Goal: Information Seeking & Learning: Learn about a topic

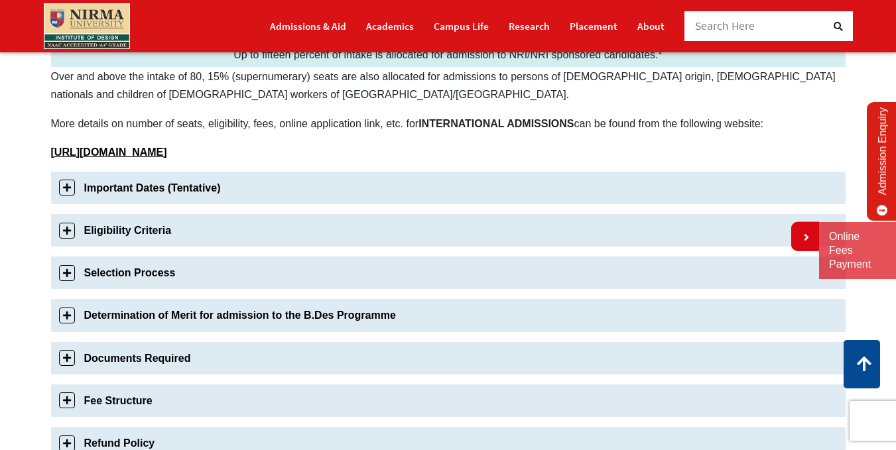
scroll to position [464, 0]
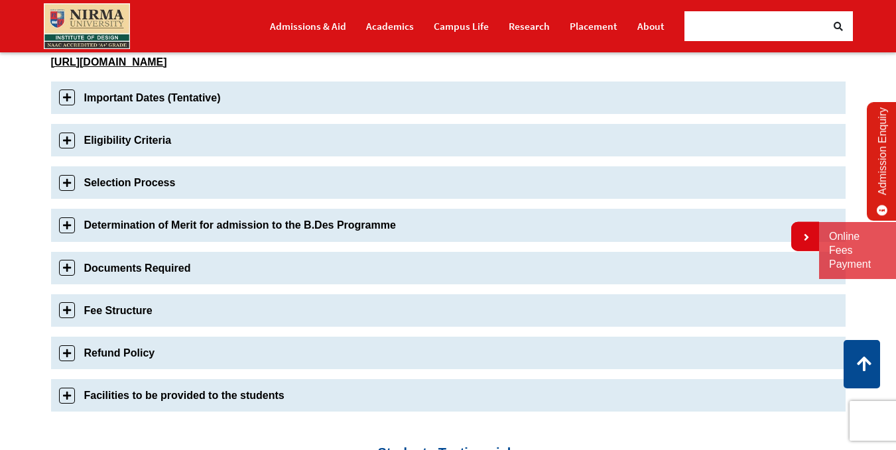
click at [63, 141] on link "Eligibility Criteria" at bounding box center [448, 140] width 794 height 32
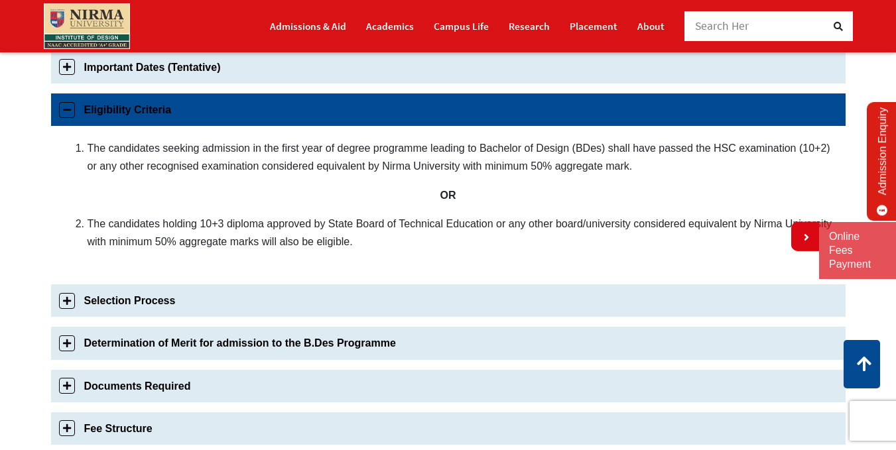
scroll to position [509, 0]
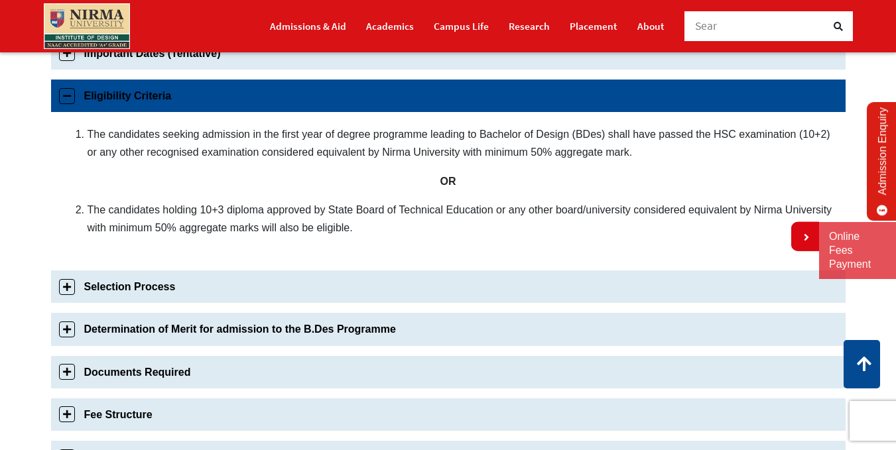
click at [61, 93] on link "Eligibility Criteria" at bounding box center [448, 96] width 794 height 32
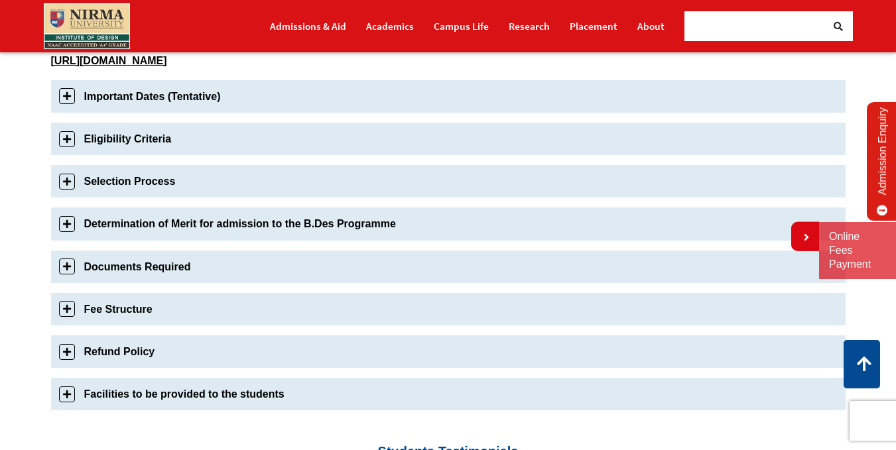
scroll to position [442, 0]
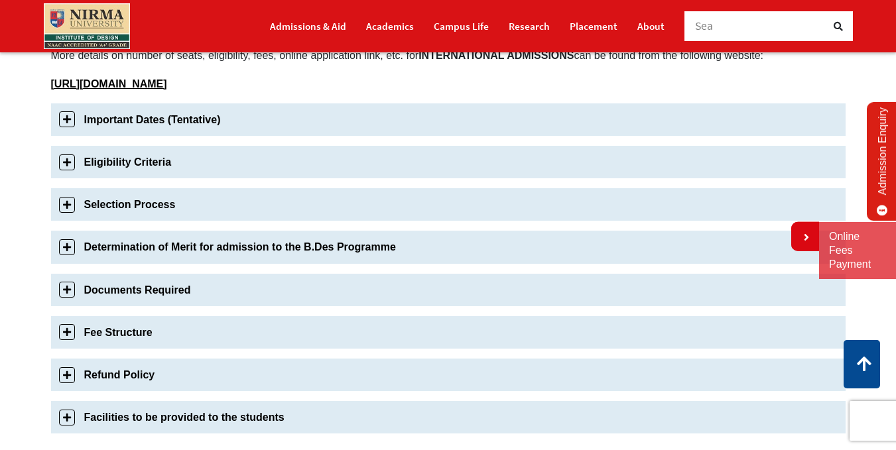
click at [64, 113] on link "Important Dates (Tentative)" at bounding box center [448, 119] width 794 height 32
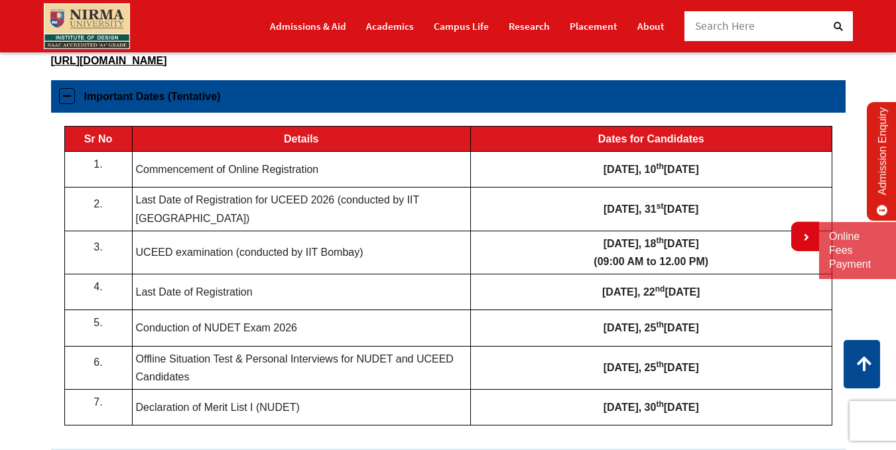
scroll to position [466, 0]
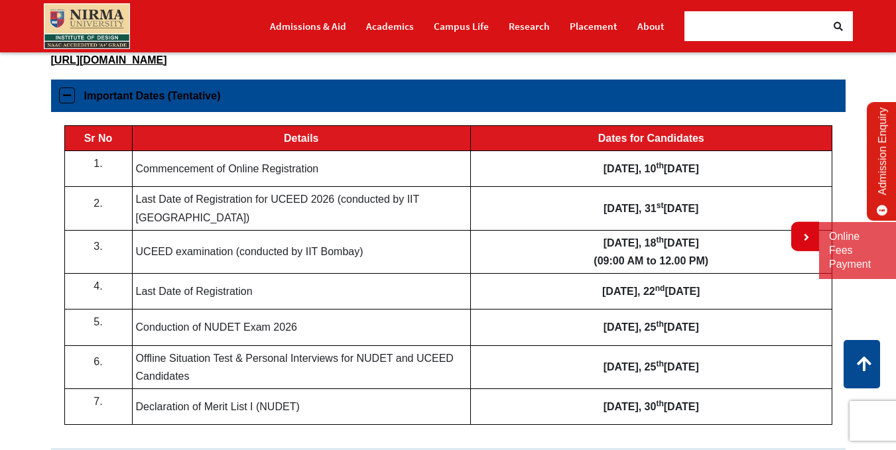
click at [65, 103] on link "Important Dates (Tentative)" at bounding box center [448, 96] width 794 height 32
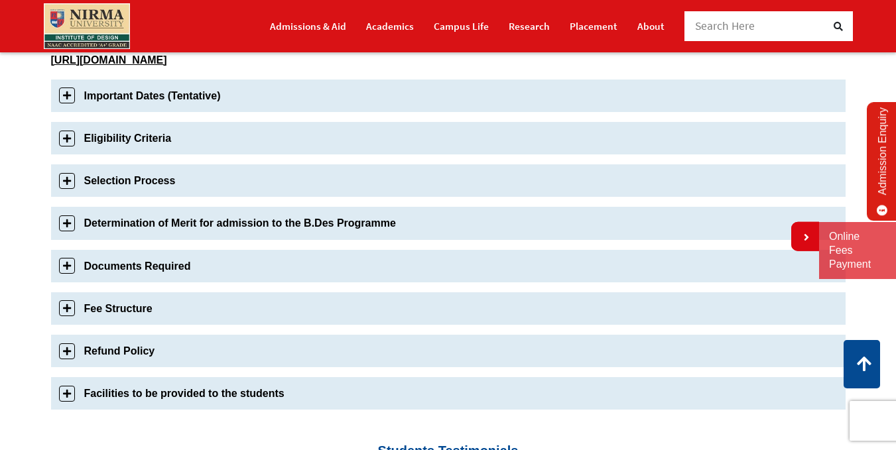
click at [70, 172] on link "Selection Process" at bounding box center [448, 180] width 794 height 32
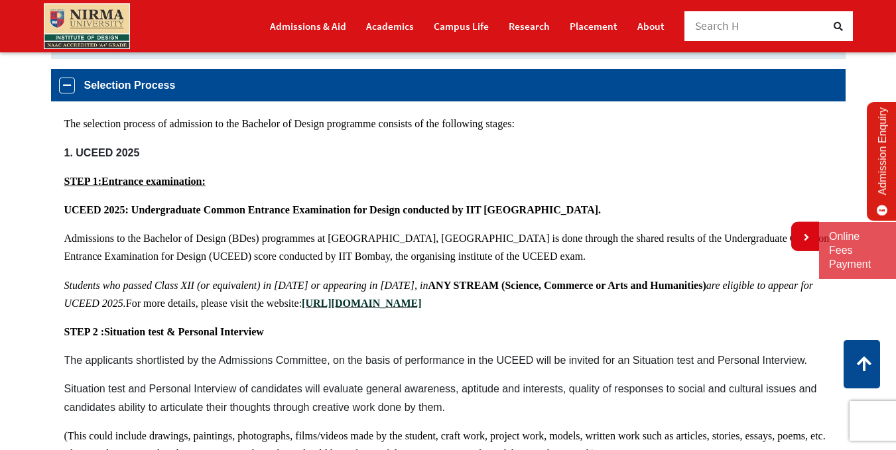
scroll to position [551, 0]
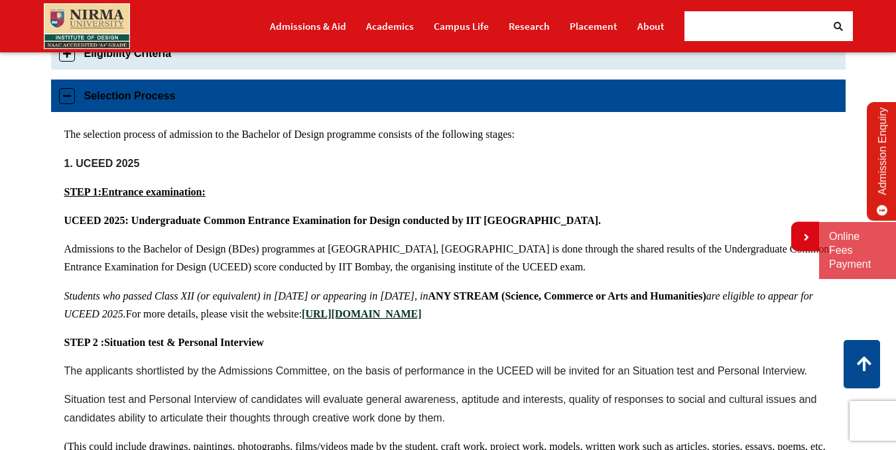
click at [74, 99] on link "Selection Process" at bounding box center [448, 96] width 794 height 32
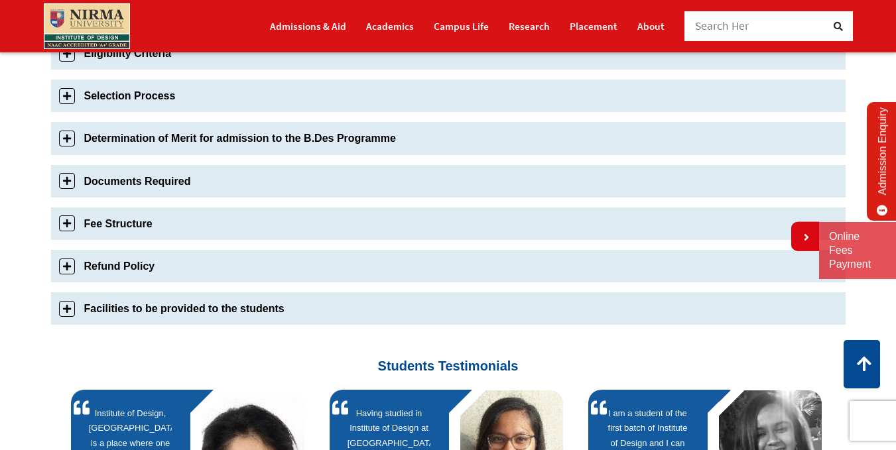
click at [65, 223] on link "Fee Structure" at bounding box center [448, 224] width 794 height 32
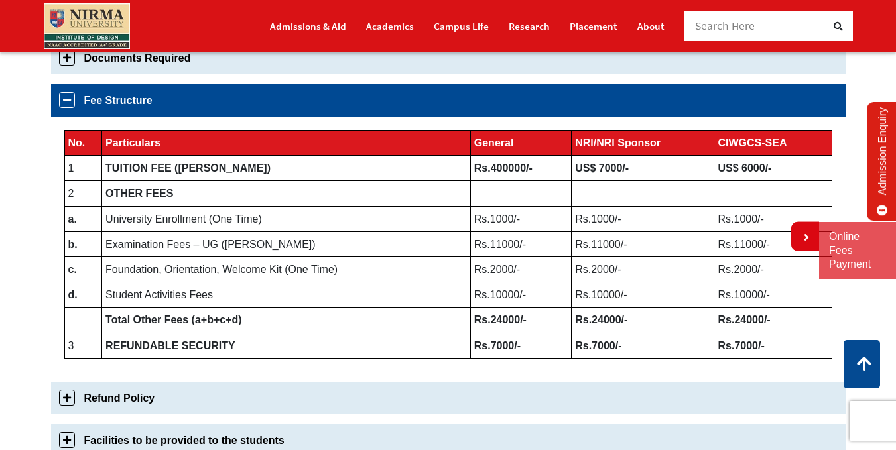
scroll to position [613, 0]
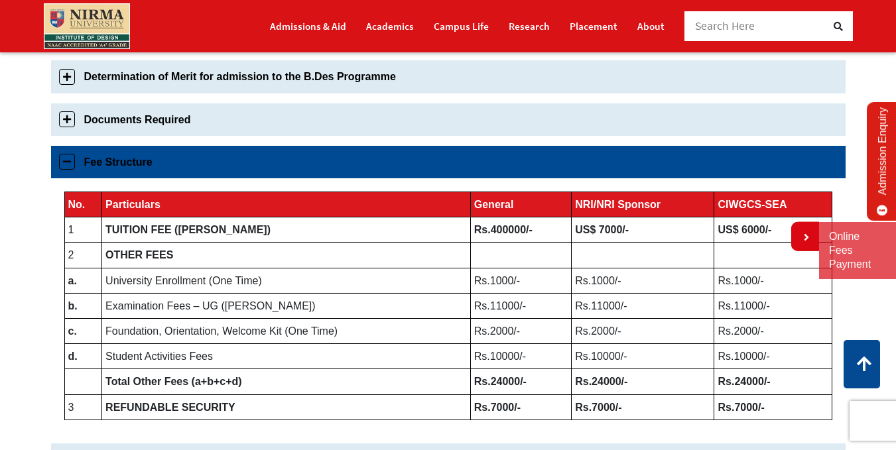
click at [107, 161] on link "Fee Structure" at bounding box center [448, 162] width 794 height 32
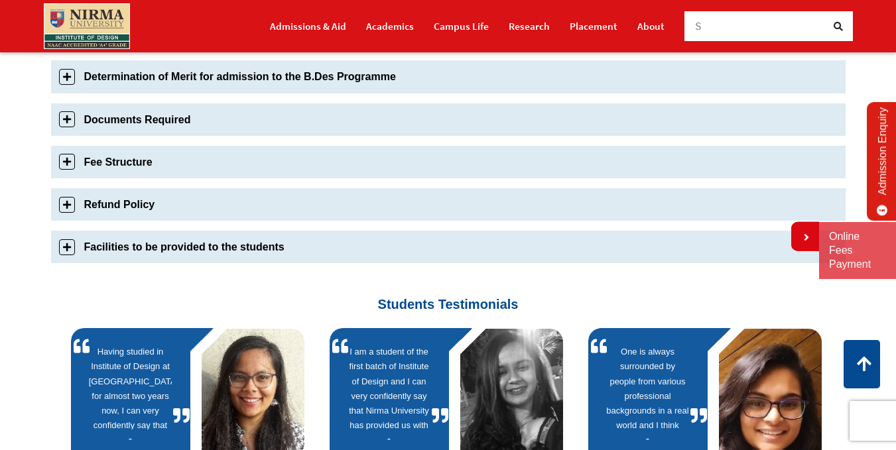
click at [116, 121] on link "Documents Required" at bounding box center [448, 119] width 794 height 32
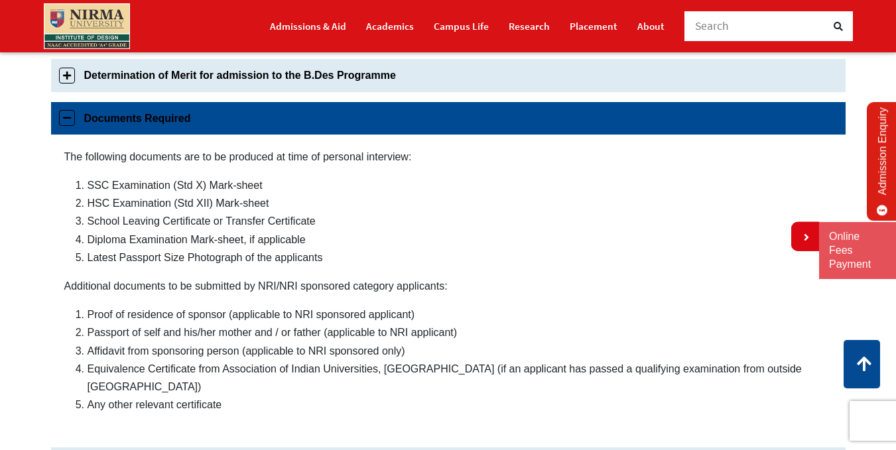
scroll to position [636, 0]
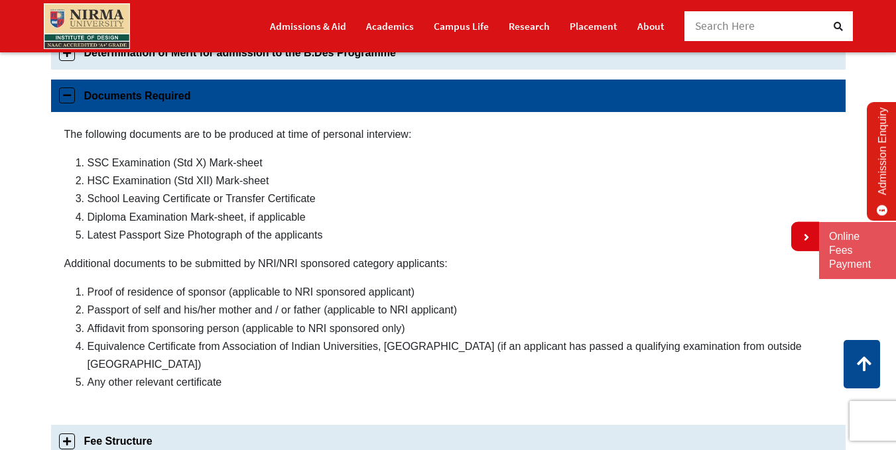
click at [103, 91] on link "Documents Required" at bounding box center [448, 96] width 794 height 32
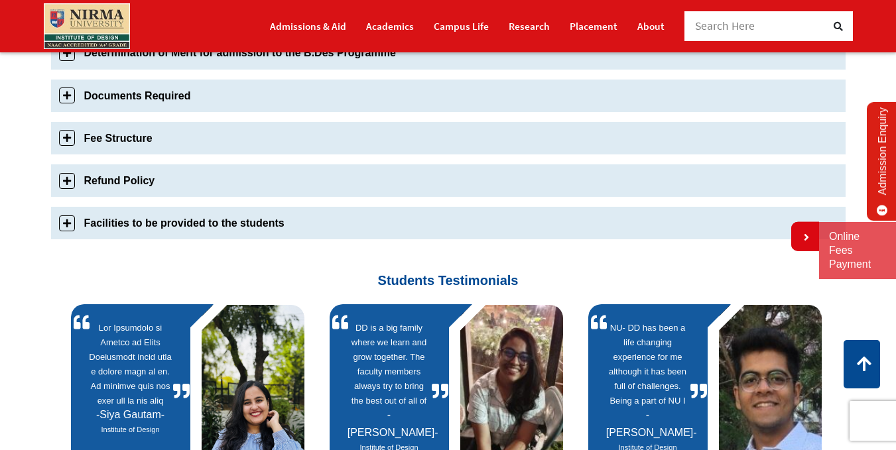
scroll to position [570, 0]
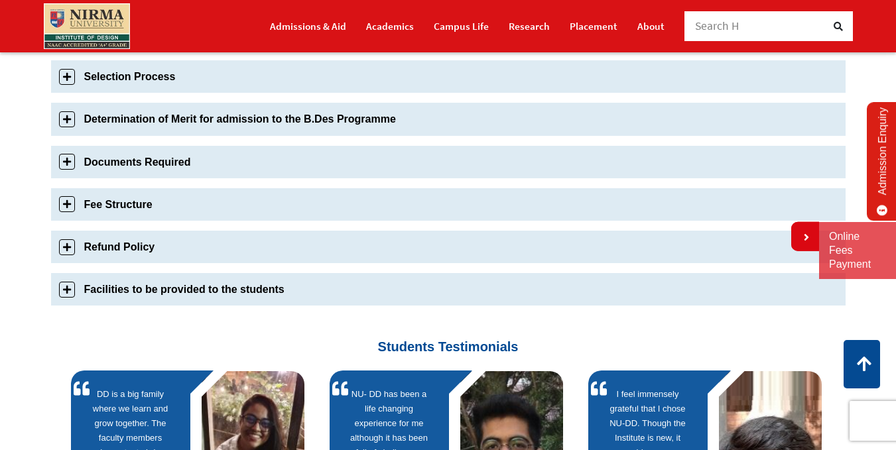
click at [131, 113] on link "Determination of Merit for admission to the B.Des Programme" at bounding box center [448, 119] width 794 height 32
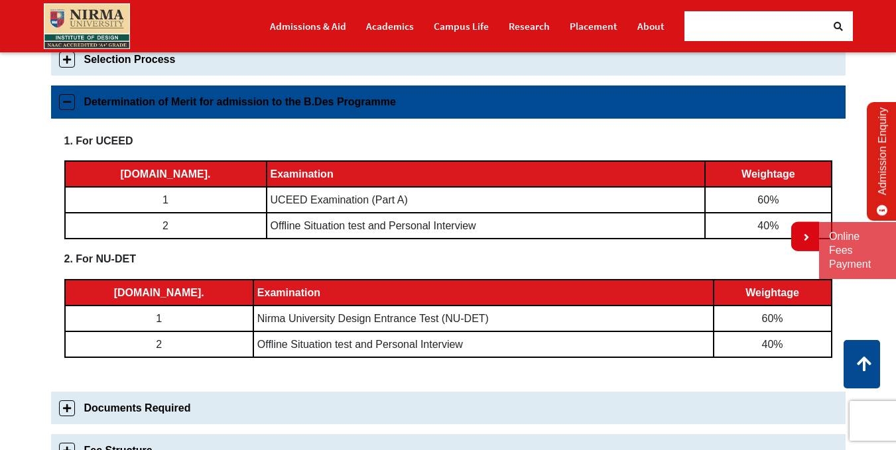
scroll to position [593, 0]
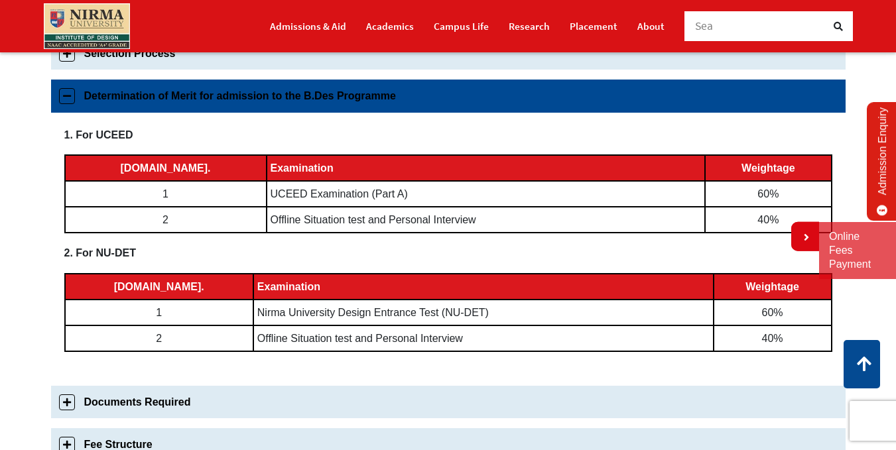
click at [135, 80] on link "Determination of Merit for admission to the B.Des Programme" at bounding box center [448, 96] width 794 height 32
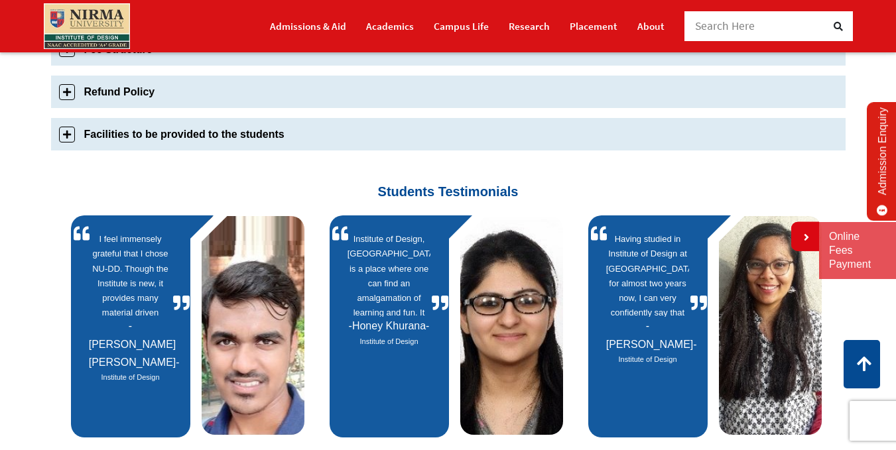
scroll to position [726, 0]
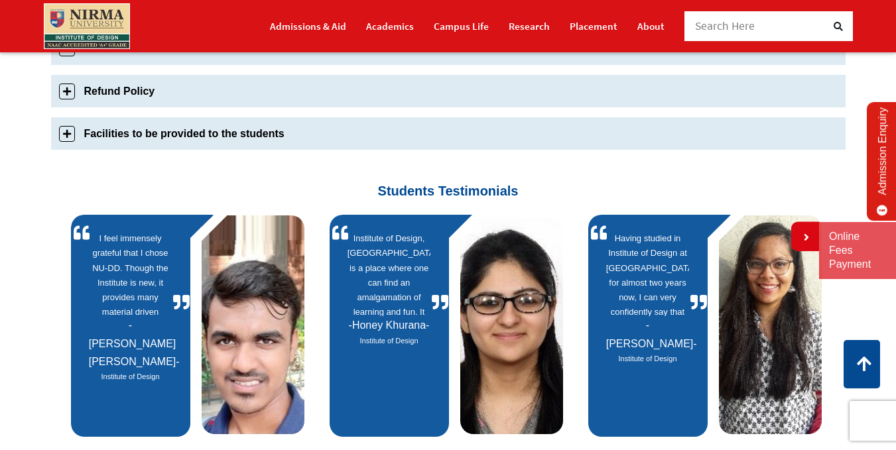
click at [135, 121] on link "Facilities to be provided to the students" at bounding box center [448, 133] width 794 height 32
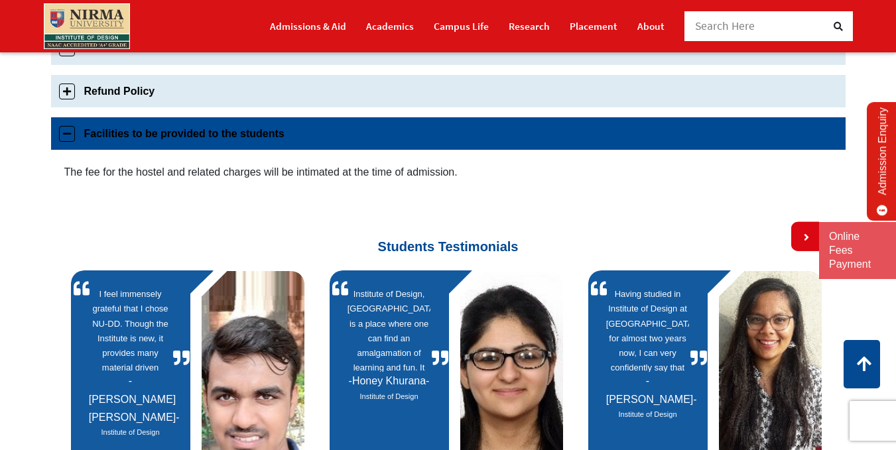
click at [135, 121] on link "Facilities to be provided to the students" at bounding box center [448, 133] width 794 height 32
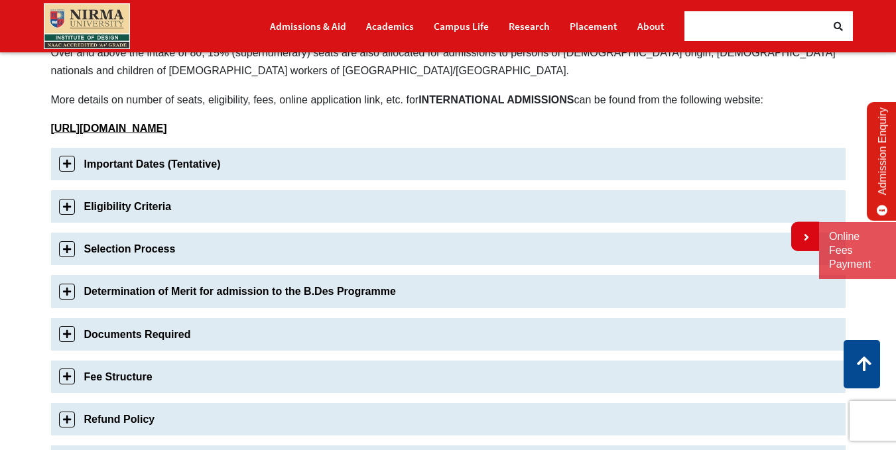
scroll to position [232, 0]
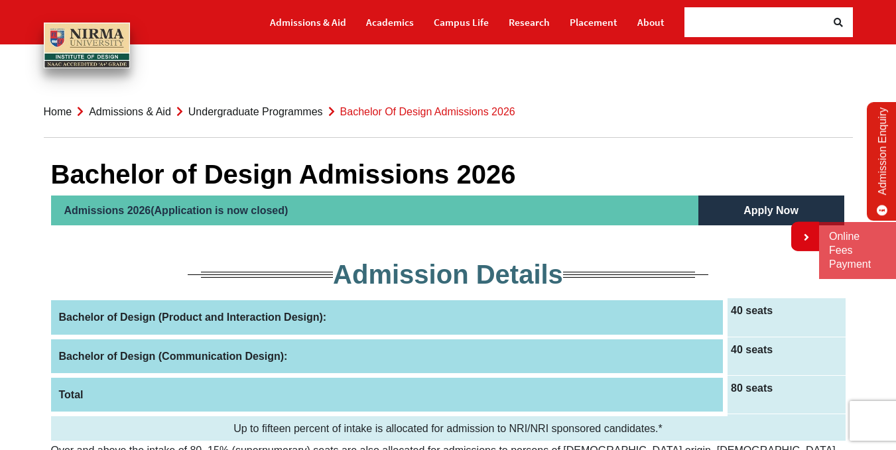
click at [273, 106] on link "Undergraduate Programmes" at bounding box center [255, 111] width 135 height 11
click at [744, 213] on h5 "Apply Now" at bounding box center [771, 211] width 146 height 30
click at [761, 215] on h5 "Apply Now" at bounding box center [771, 211] width 146 height 30
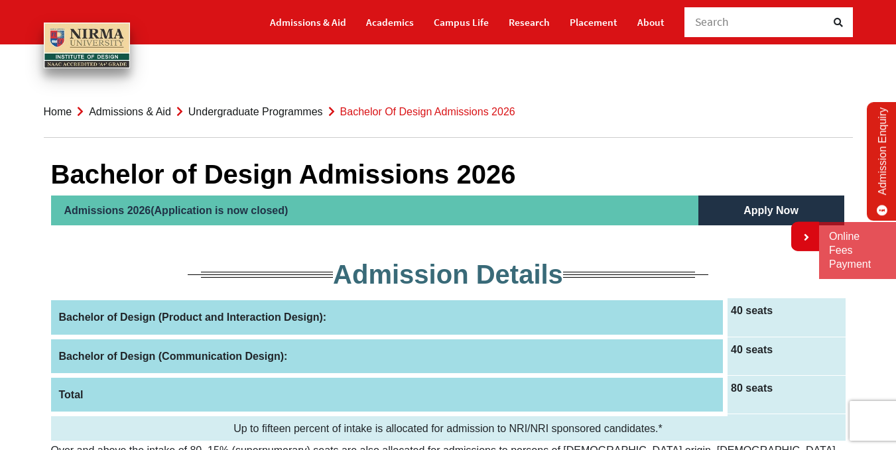
click at [113, 212] on h2 "Admissions 2026(Application is now closed)" at bounding box center [374, 211] width 647 height 30
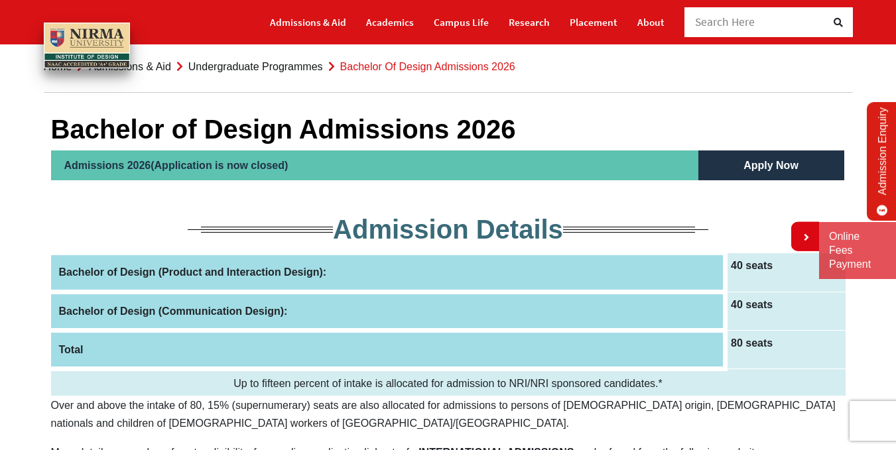
scroll to position [66, 0]
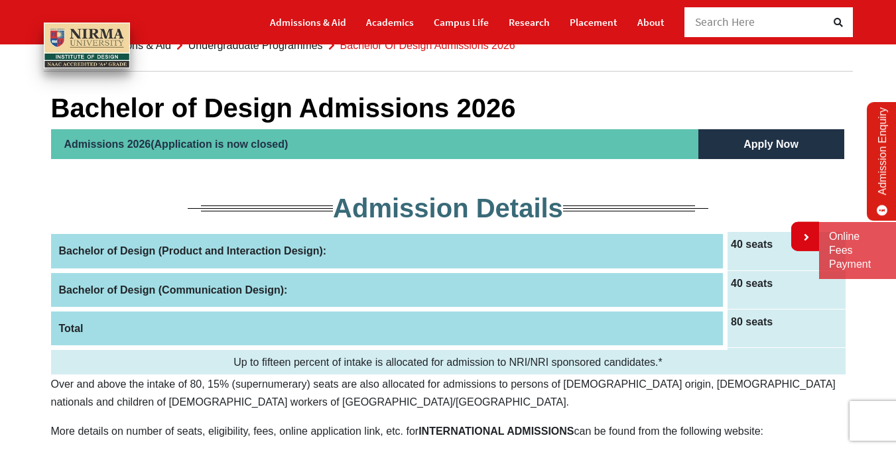
click at [802, 145] on h5 "Apply Now" at bounding box center [771, 144] width 146 height 30
click at [798, 231] on link at bounding box center [805, 236] width 28 height 29
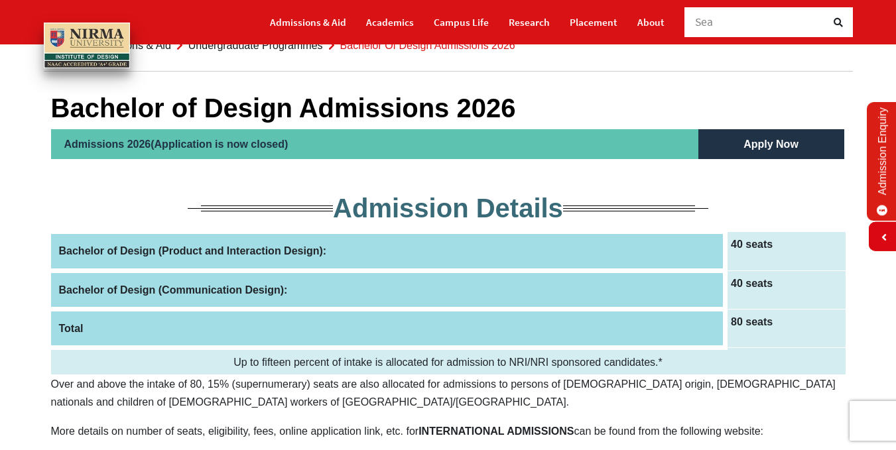
click at [892, 154] on link "Admission Enquiry" at bounding box center [882, 161] width 31 height 119
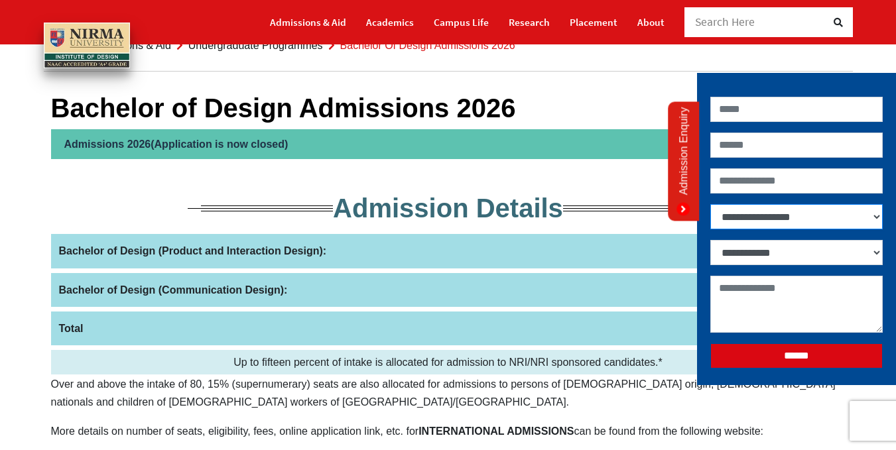
click at [768, 220] on select "**********" at bounding box center [796, 216] width 172 height 25
click at [766, 215] on select "**********" at bounding box center [796, 216] width 172 height 25
click at [688, 170] on link "Admission Enquiry" at bounding box center [683, 161] width 31 height 119
